Goal: Task Accomplishment & Management: Use online tool/utility

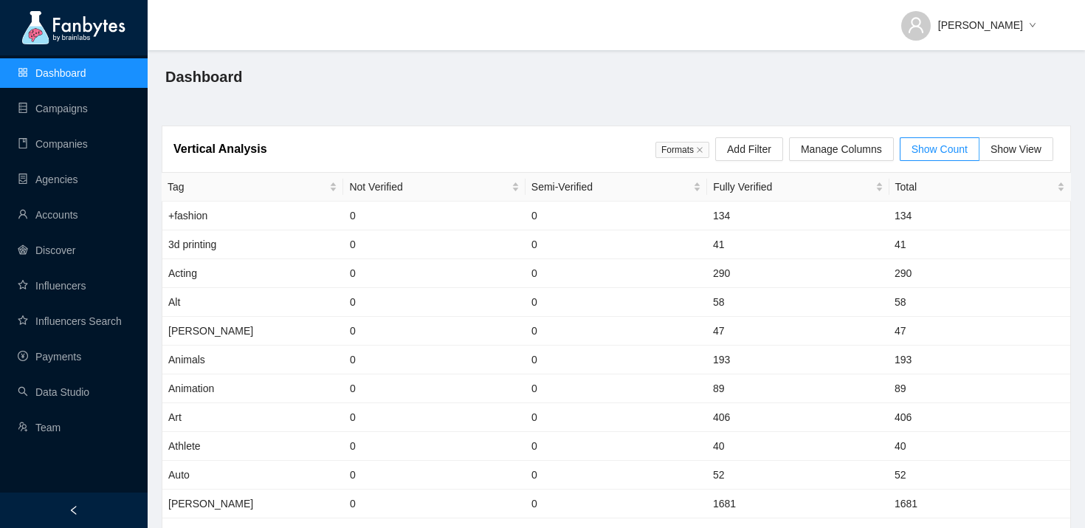
click at [100, 123] on ul "Dashboard Campaigns Companies Agencies Accounts Discover Influencers Influencer…" at bounding box center [74, 250] width 148 height 390
click at [88, 114] on link "Campaigns" at bounding box center [53, 109] width 70 height 12
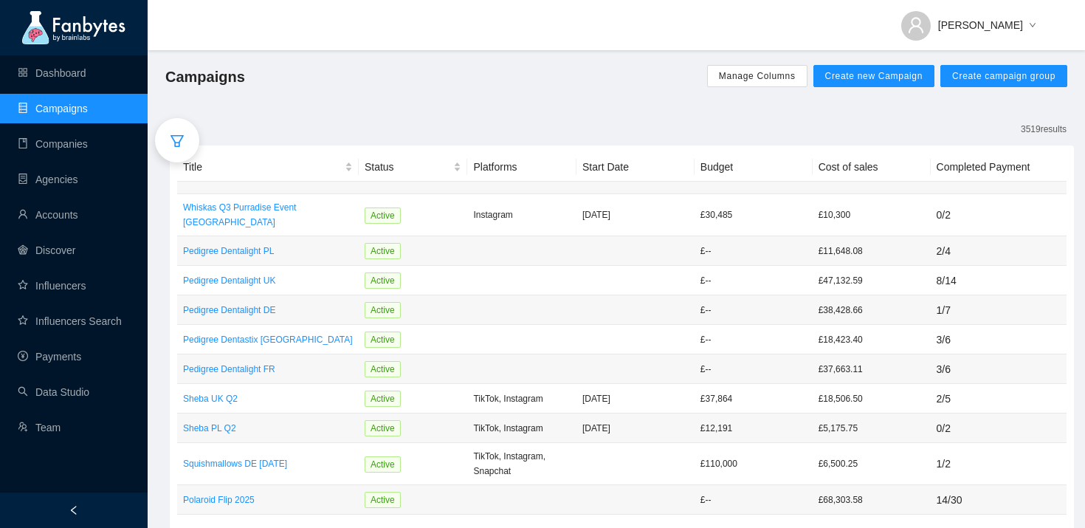
click at [179, 141] on icon "filter" at bounding box center [176, 141] width 13 height 12
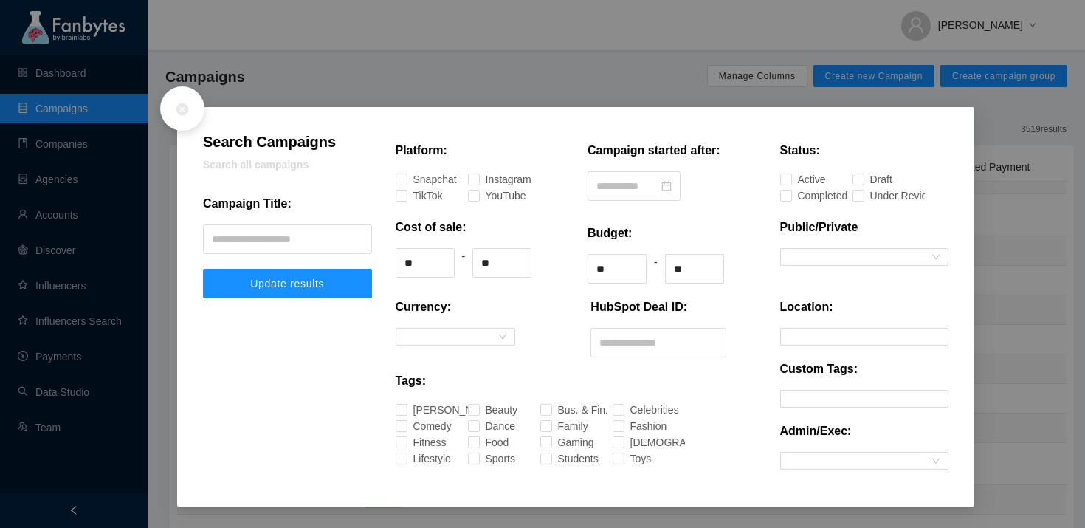
click at [248, 221] on div "Campaign Title:" at bounding box center [287, 210] width 169 height 30
click at [248, 234] on input "text" at bounding box center [287, 239] width 169 height 30
click at [203, 269] on button "Update results" at bounding box center [287, 284] width 169 height 30
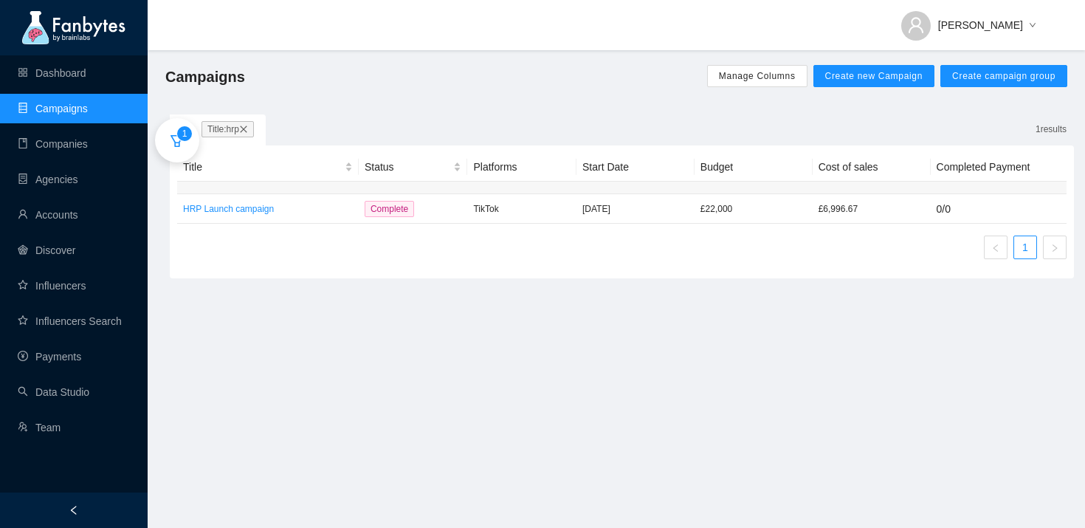
click at [182, 138] on span "1" at bounding box center [184, 133] width 5 height 10
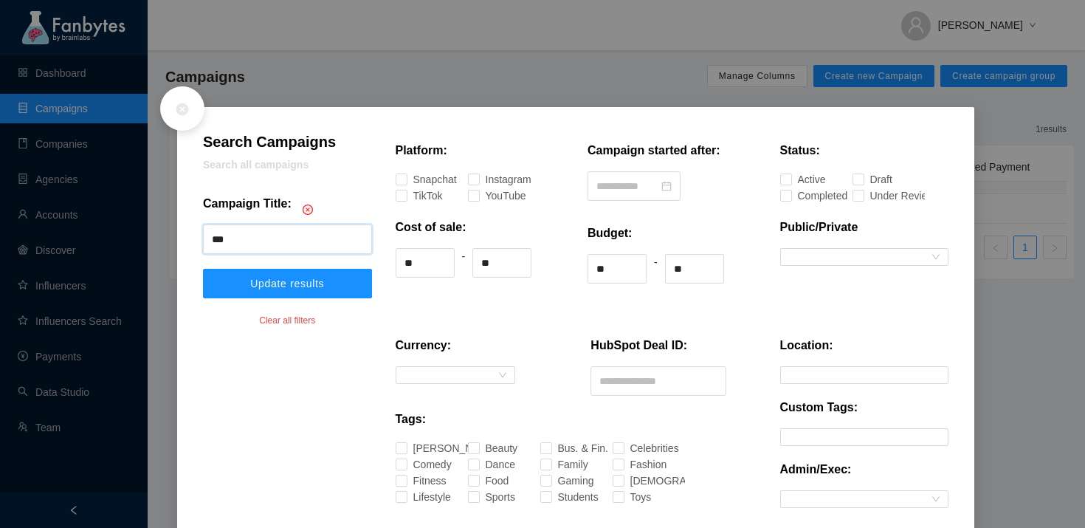
click at [258, 243] on input "***" at bounding box center [287, 239] width 169 height 30
type input "********"
click at [203, 269] on button "Update results" at bounding box center [287, 284] width 169 height 30
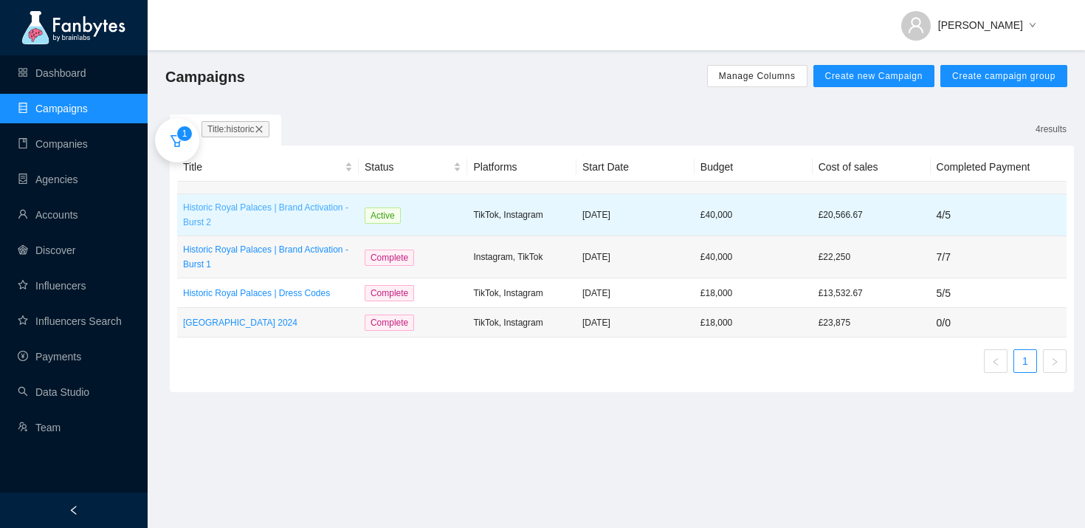
click at [306, 210] on p "Historic Royal Palaces | Brand Activation - Burst 2" at bounding box center [268, 215] width 170 height 30
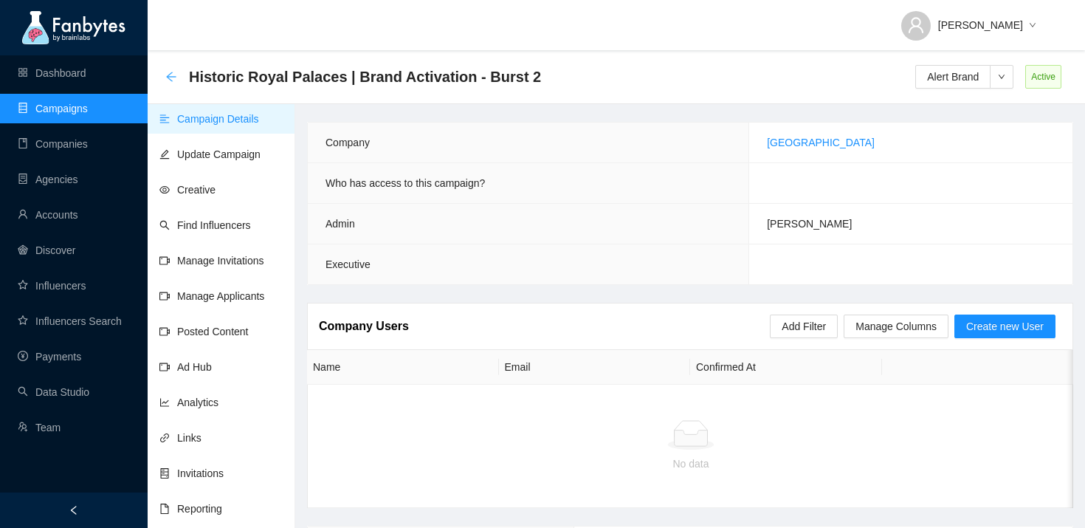
click at [170, 75] on icon "arrow-left" at bounding box center [171, 77] width 12 height 12
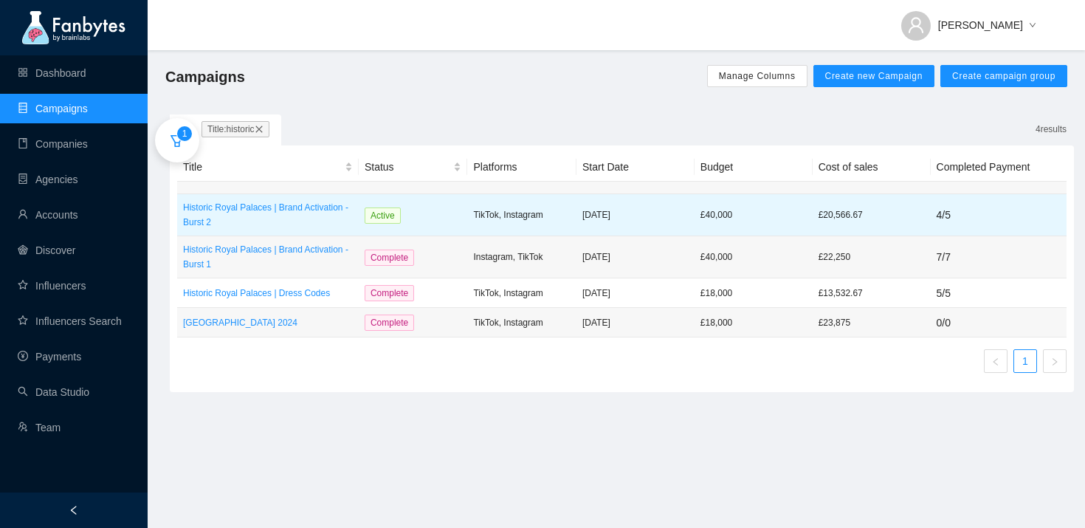
click at [446, 218] on td "Active" at bounding box center [413, 215] width 109 height 42
click at [300, 222] on p "Historic Royal Palaces | Brand Activation - Burst 2" at bounding box center [268, 215] width 170 height 30
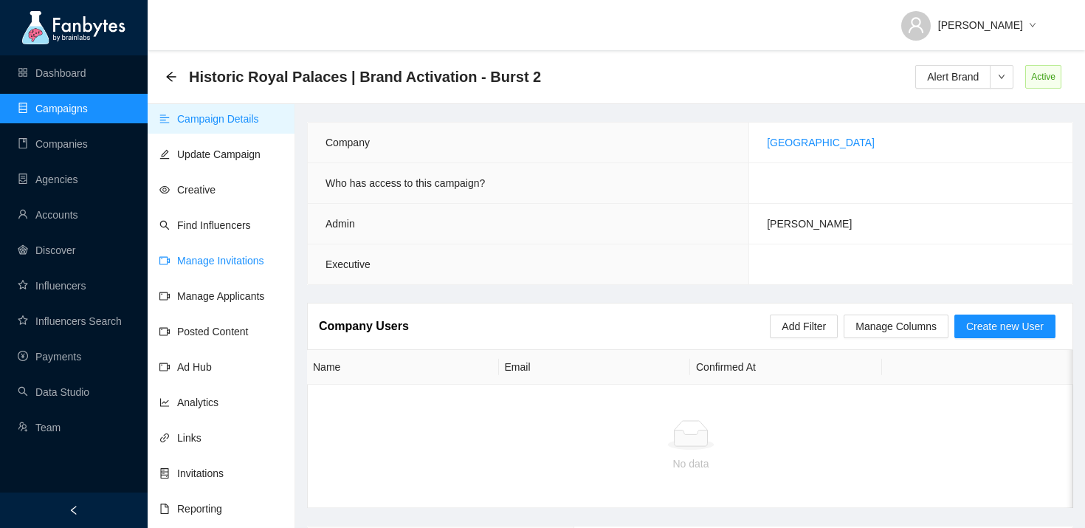
click at [247, 266] on link "Manage Invitations" at bounding box center [211, 261] width 105 height 12
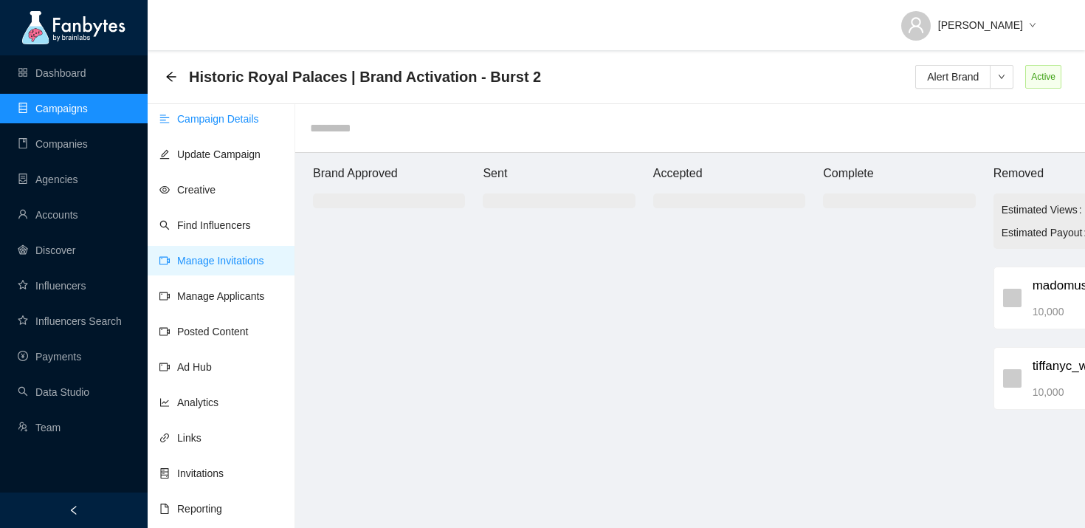
click at [234, 123] on link "Campaign Details" at bounding box center [209, 119] width 100 height 12
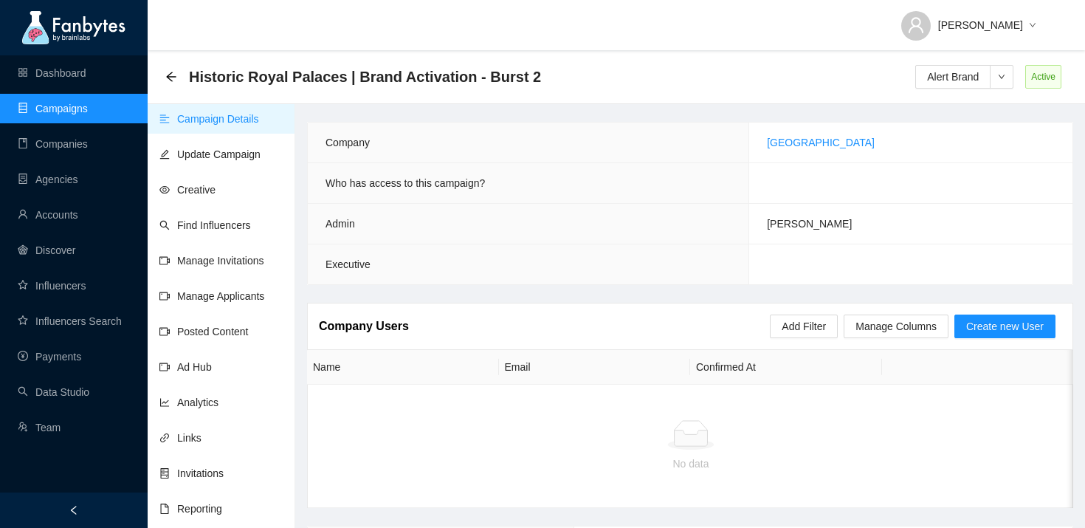
click at [182, 73] on div "Historic Royal Palaces | Brand Activation - Burst 2" at bounding box center [357, 77] width 384 height 24
click at [170, 74] on icon "arrow-left" at bounding box center [171, 77] width 10 height 10
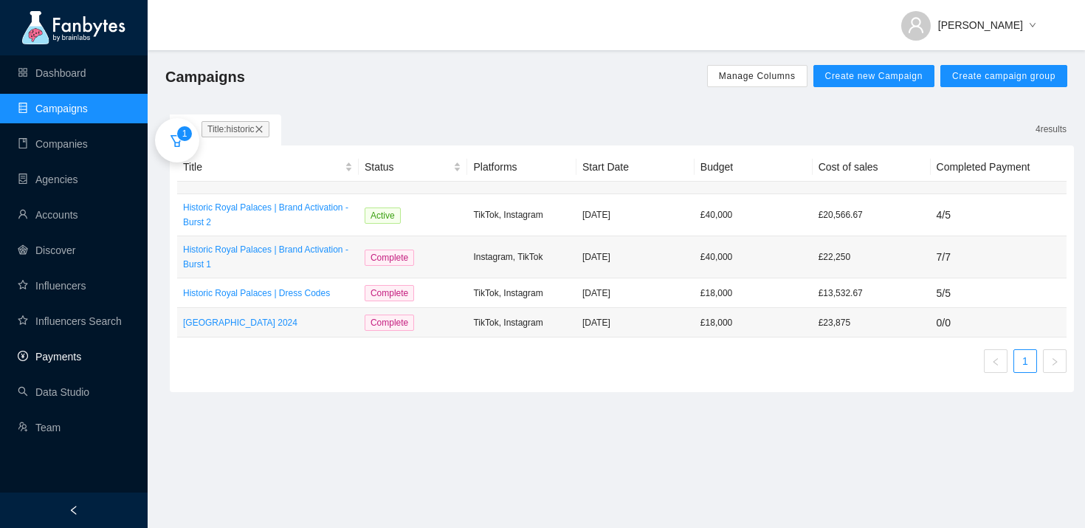
click at [81, 355] on link "Payments" at bounding box center [49, 357] width 63 height 12
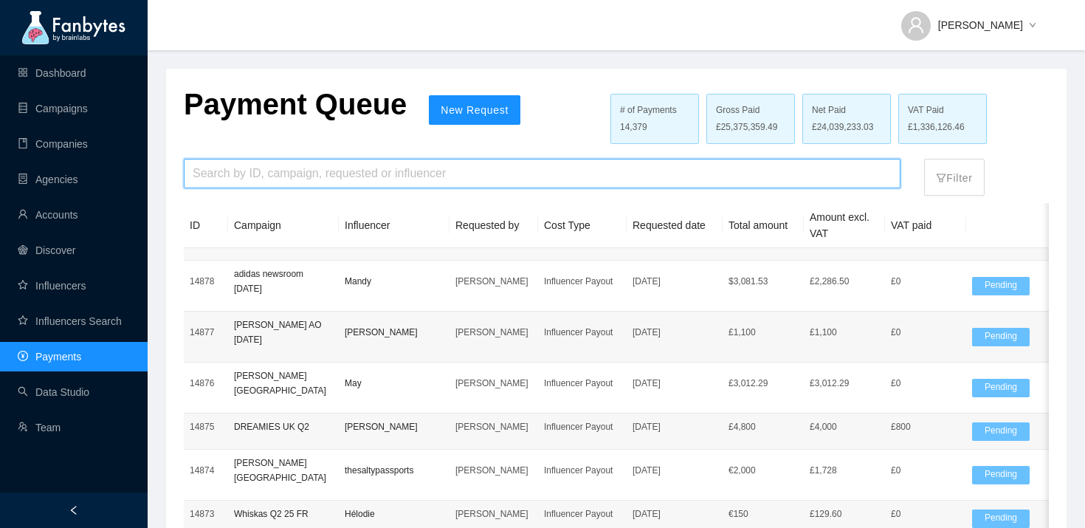
click at [469, 177] on input "search" at bounding box center [542, 173] width 699 height 28
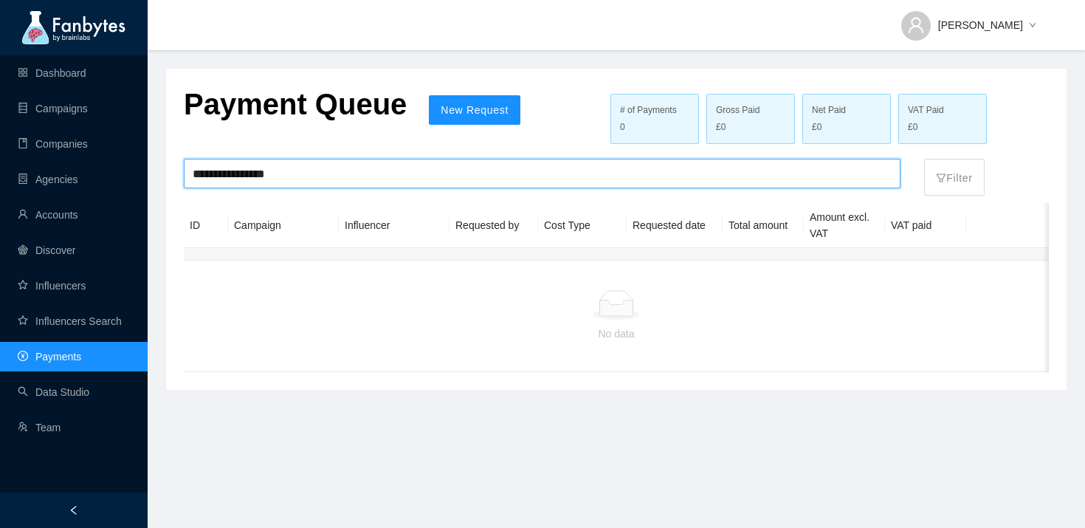
drag, startPoint x: 235, startPoint y: 175, endPoint x: 349, endPoint y: 176, distance: 113.7
click at [333, 176] on input "**********" at bounding box center [542, 173] width 699 height 28
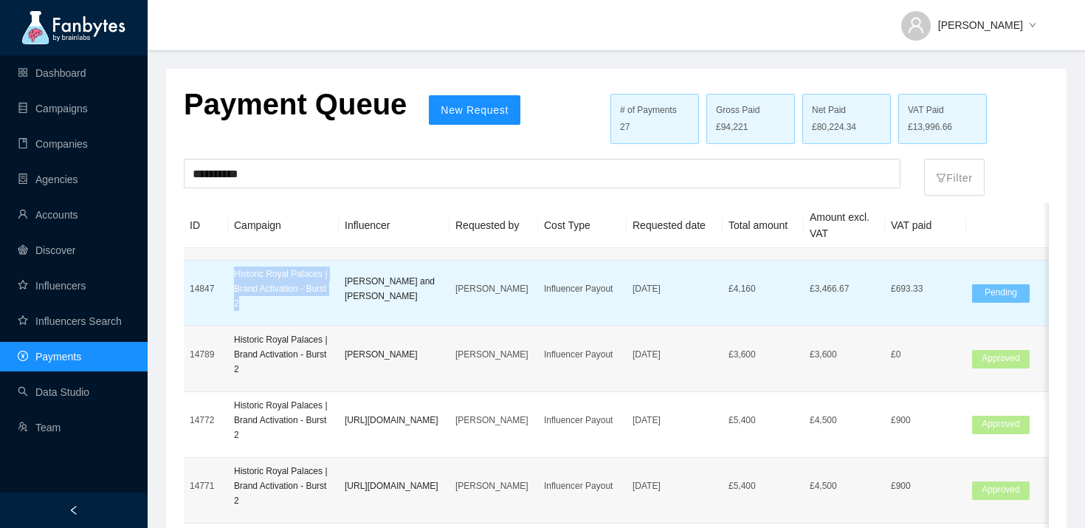
drag, startPoint x: 273, startPoint y: 306, endPoint x: 231, endPoint y: 268, distance: 56.9
click at [231, 268] on td "Historic Royal Palaces | Brand Activation - Burst 2" at bounding box center [283, 294] width 111 height 66
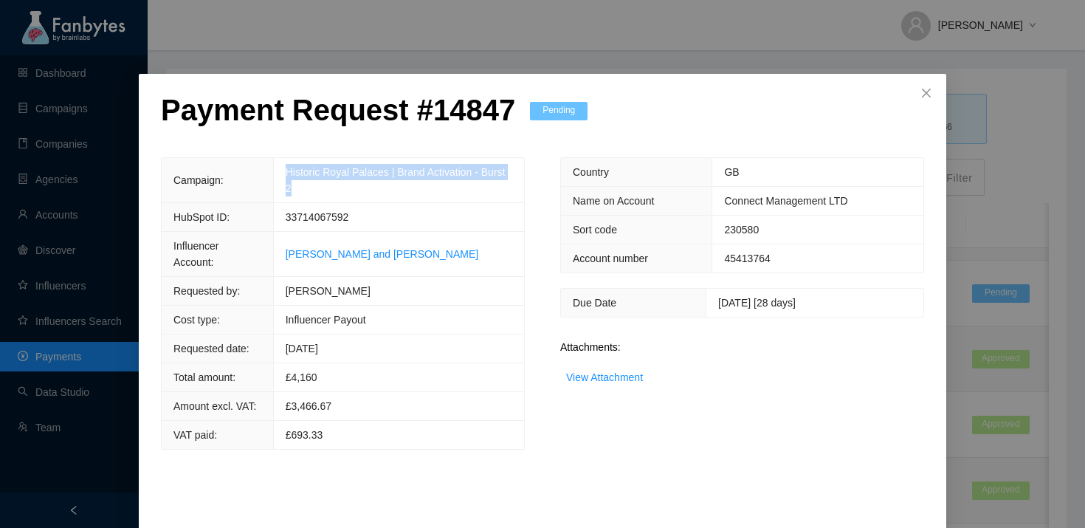
drag, startPoint x: 350, startPoint y: 195, endPoint x: 292, endPoint y: 168, distance: 64.1
click at [292, 168] on td "Historic Royal Palaces | Brand Activation - Burst 2" at bounding box center [398, 180] width 251 height 45
copy link "Historic Royal Palaces | Brand Activation - Burst 2"
click at [922, 94] on icon "close" at bounding box center [926, 93] width 12 height 12
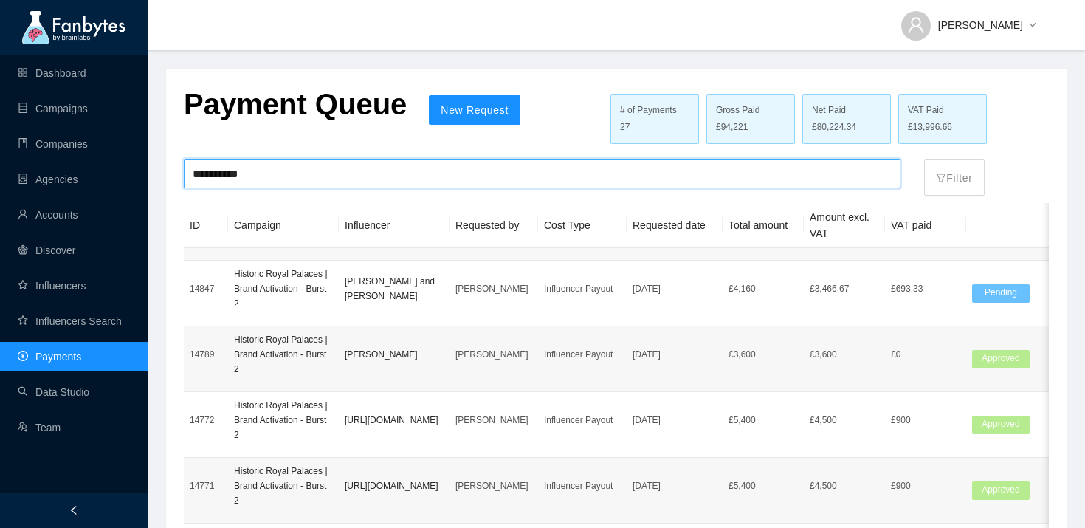
click at [426, 170] on input "**********" at bounding box center [542, 173] width 699 height 28
paste input "**********"
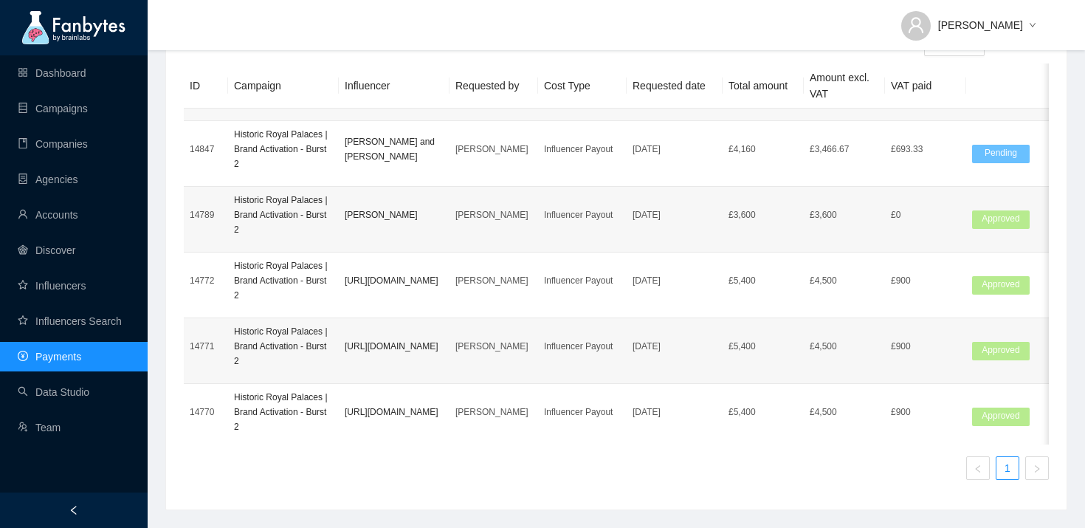
type input "**********"
